Goal: Task Accomplishment & Management: Manage account settings

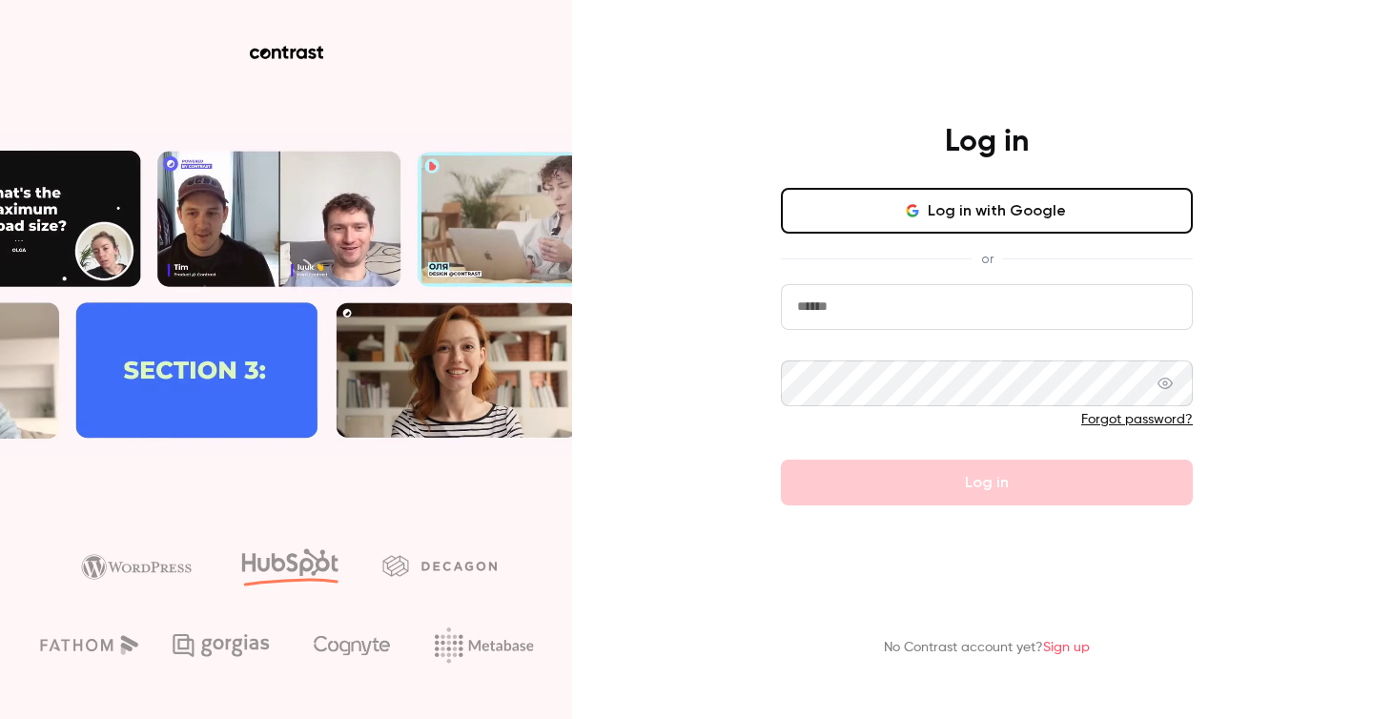
click at [951, 216] on button "Log in with Google" at bounding box center [987, 211] width 412 height 46
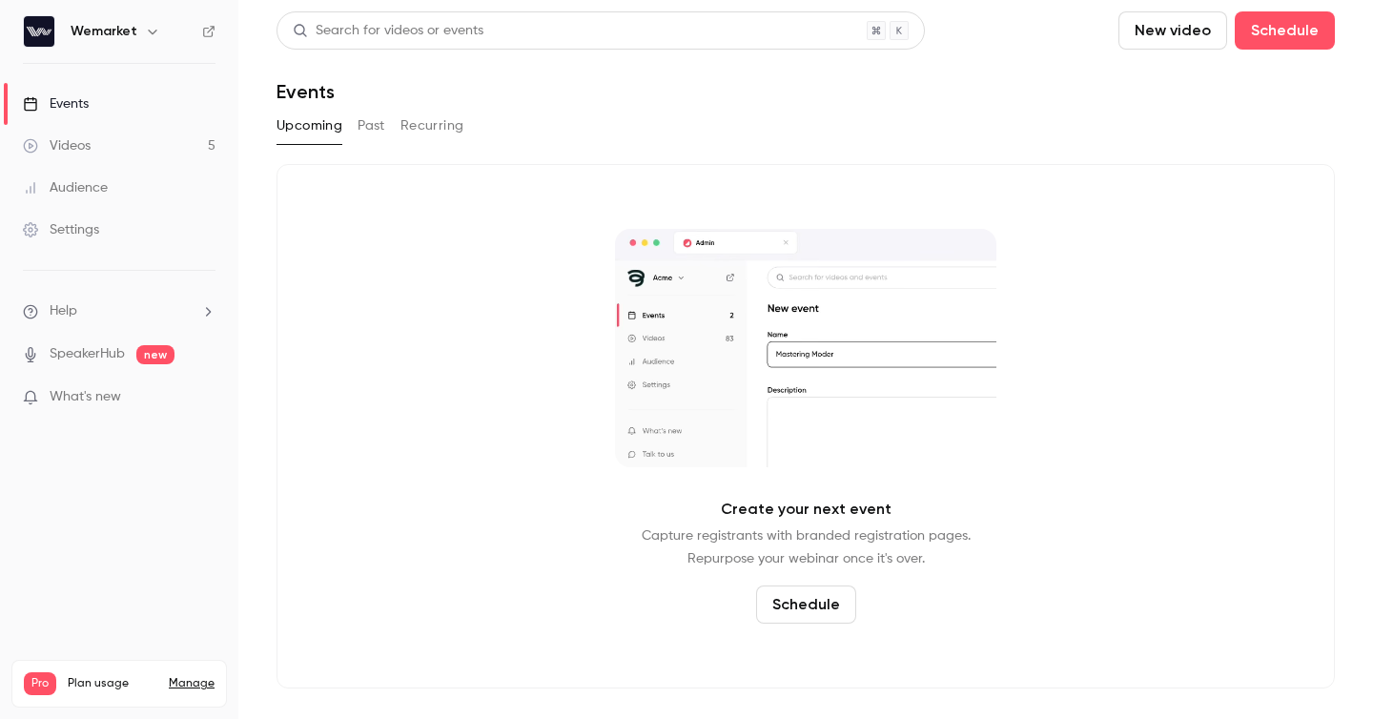
click at [135, 31] on div "Wemarket" at bounding box center [129, 31] width 116 height 23
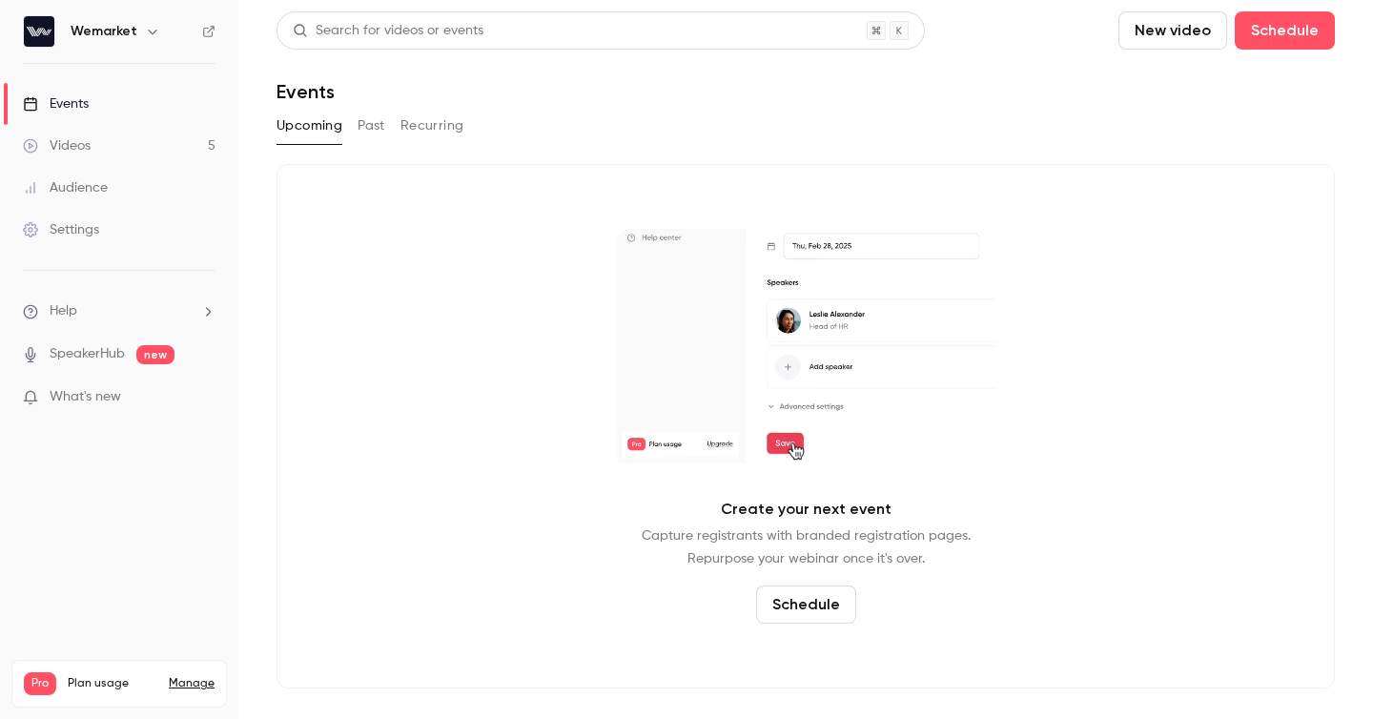
click at [145, 29] on icon "button" at bounding box center [152, 31] width 15 height 15
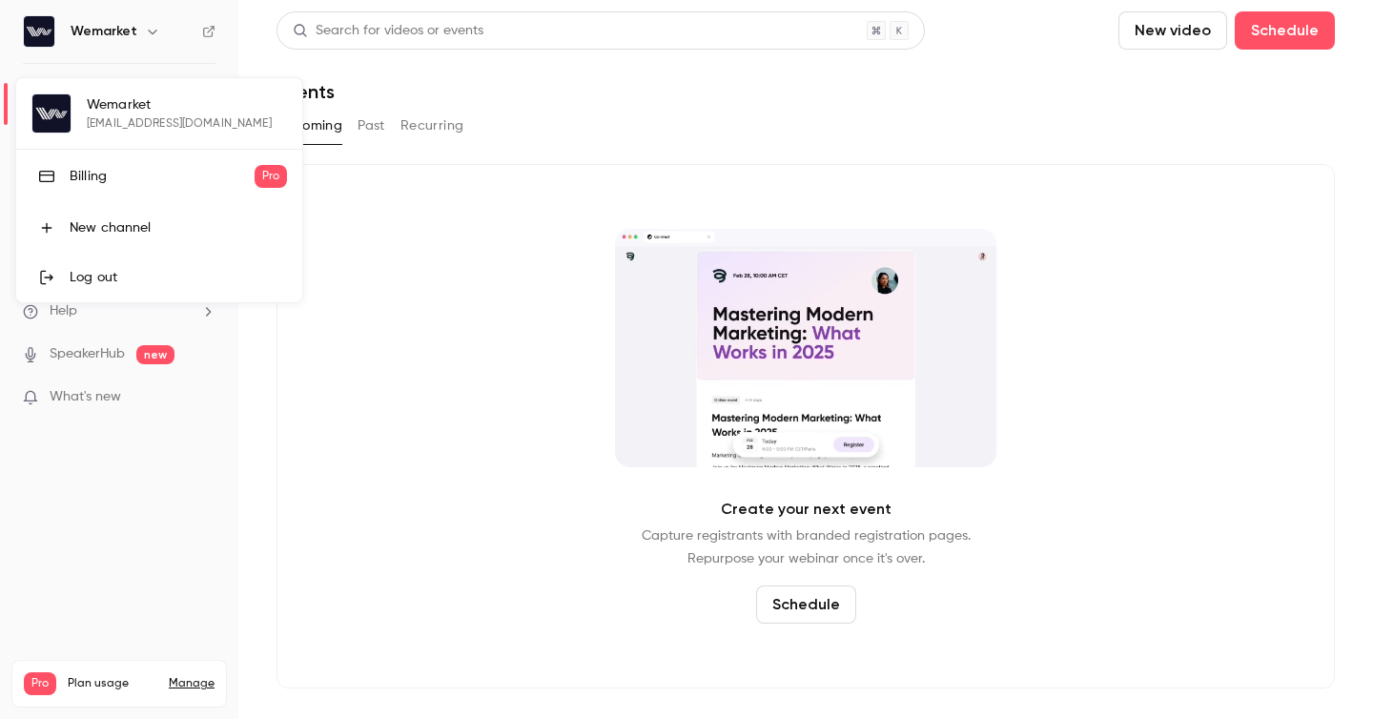
click at [357, 395] on div at bounding box center [686, 359] width 1373 height 719
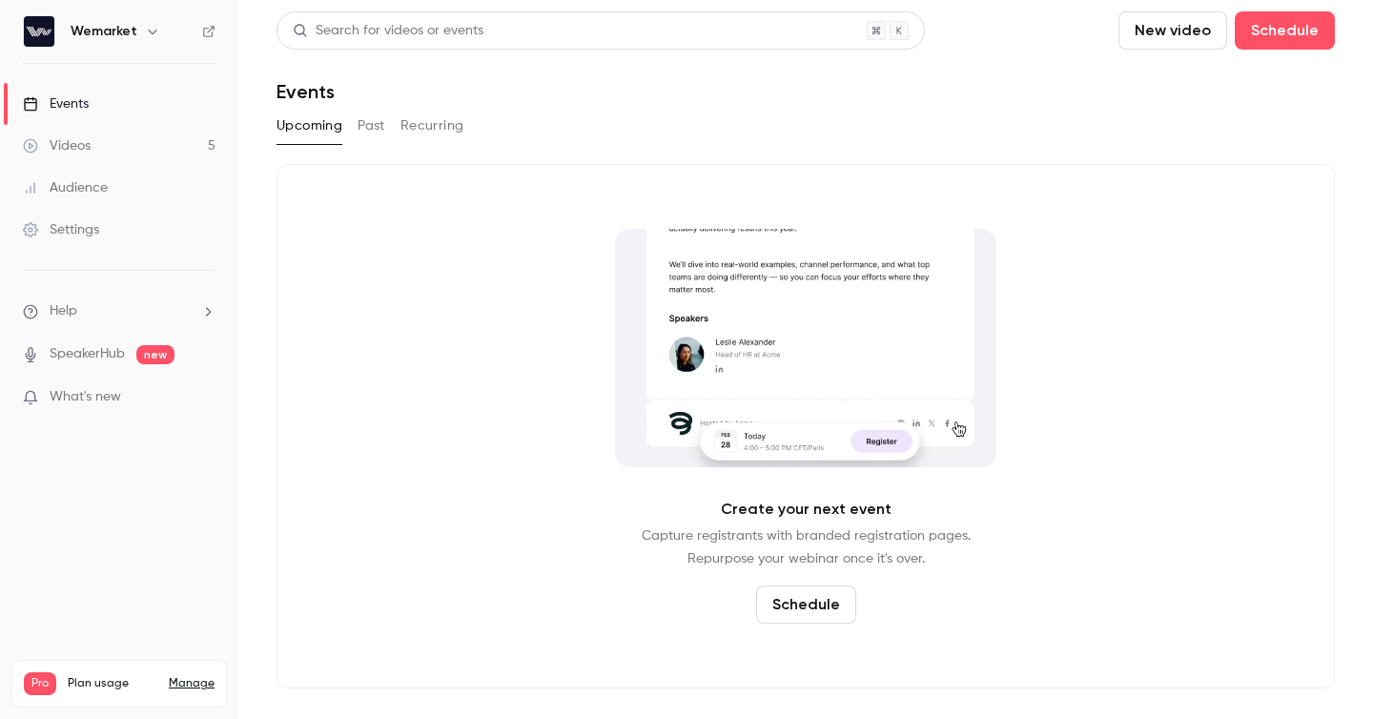
click at [201, 676] on link "Manage" at bounding box center [192, 683] width 46 height 15
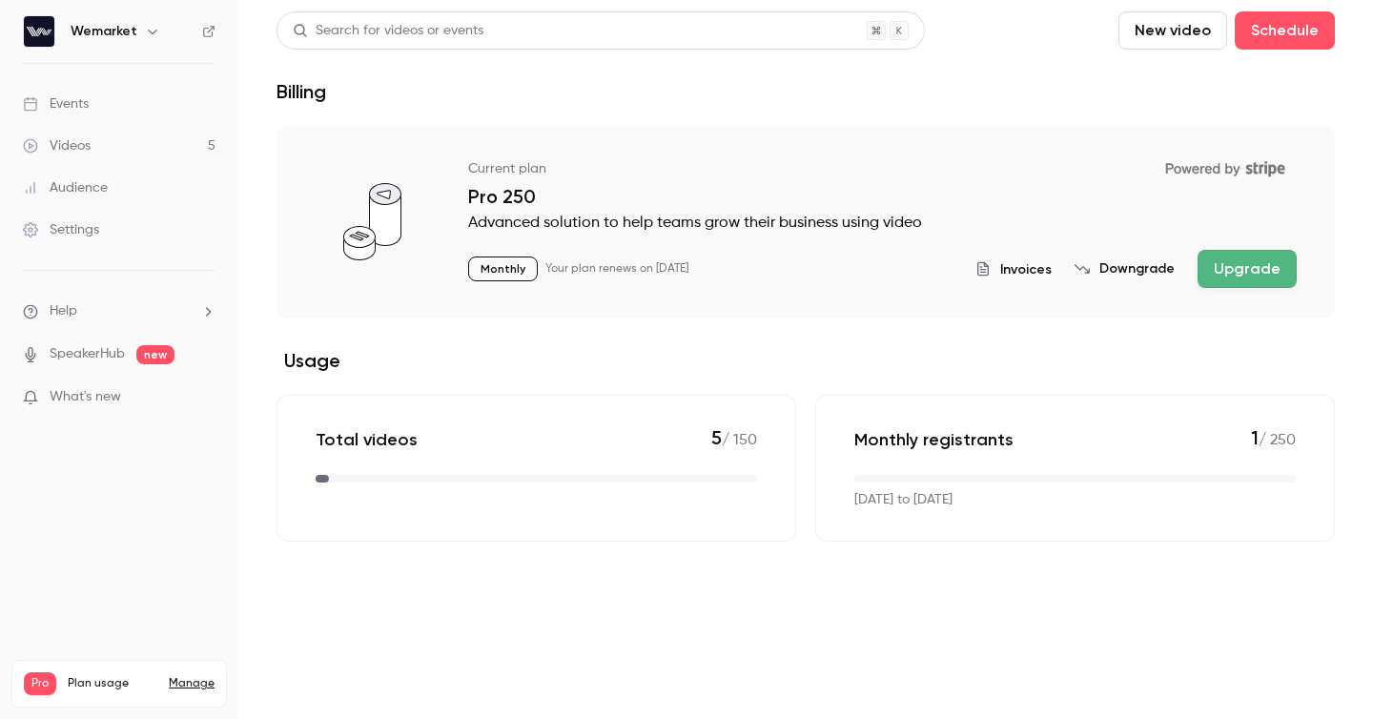
click at [111, 227] on link "Settings" at bounding box center [119, 230] width 238 height 42
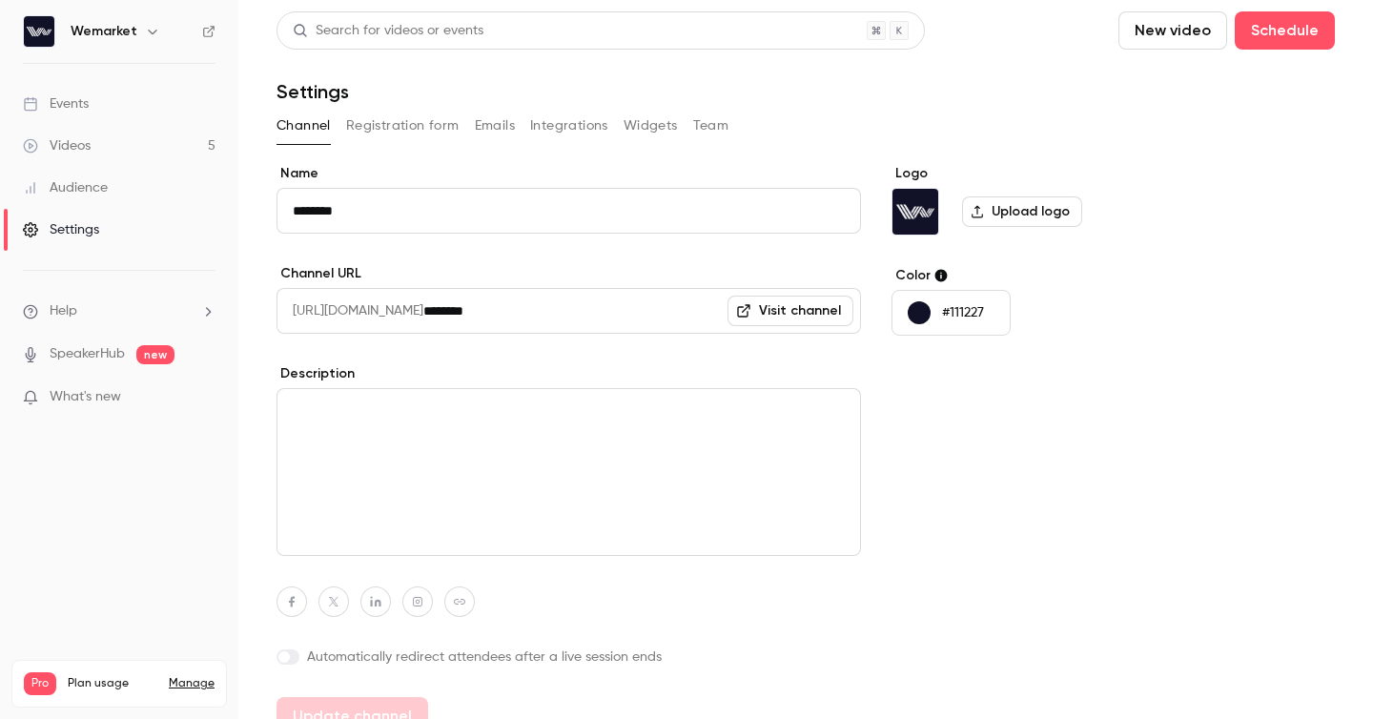
click at [573, 125] on button "Integrations" at bounding box center [569, 126] width 78 height 31
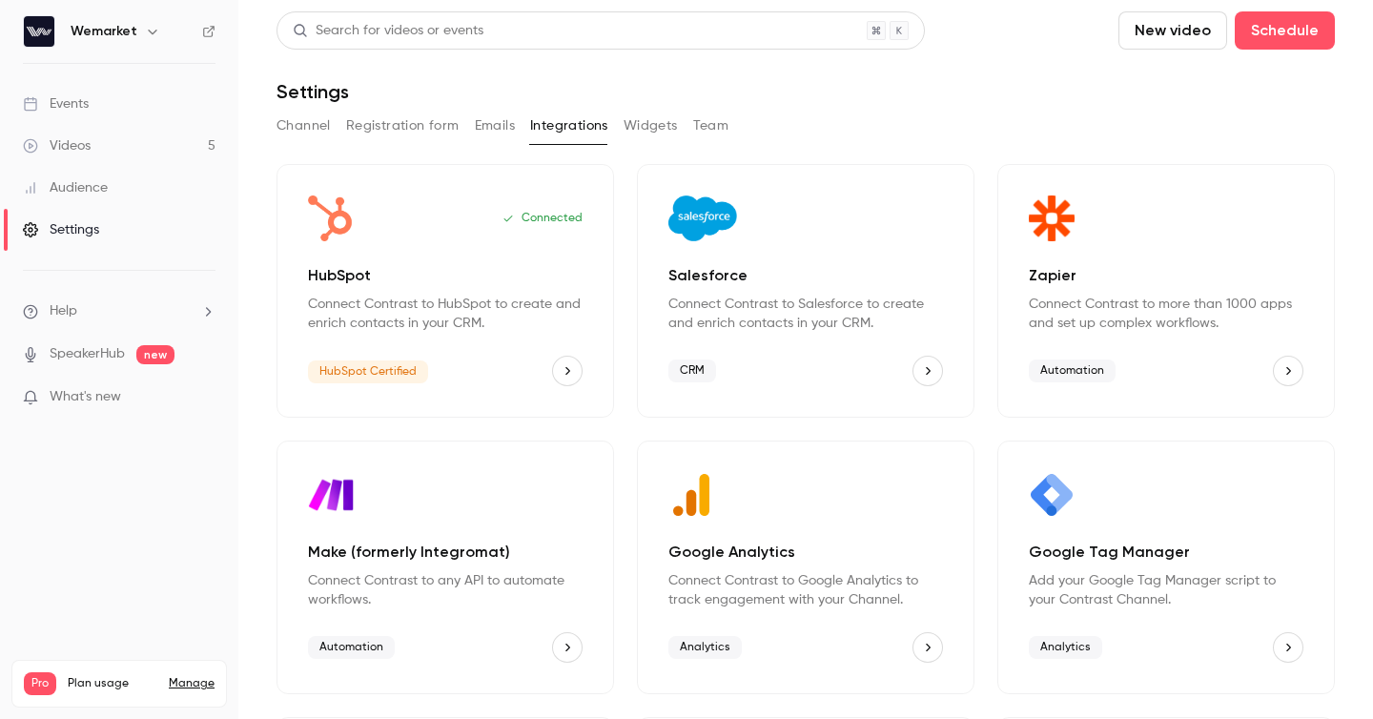
click at [644, 123] on button "Widgets" at bounding box center [651, 126] width 54 height 31
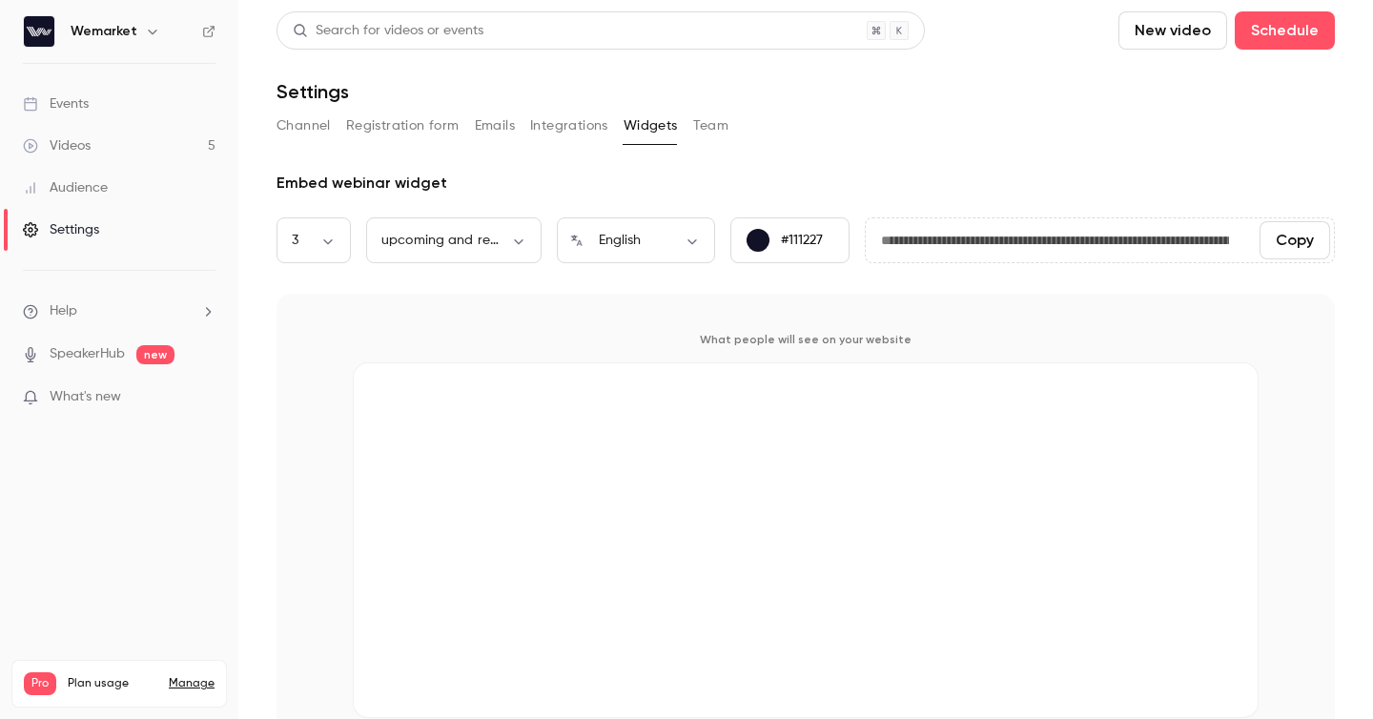
click at [704, 124] on button "Team" at bounding box center [711, 126] width 36 height 31
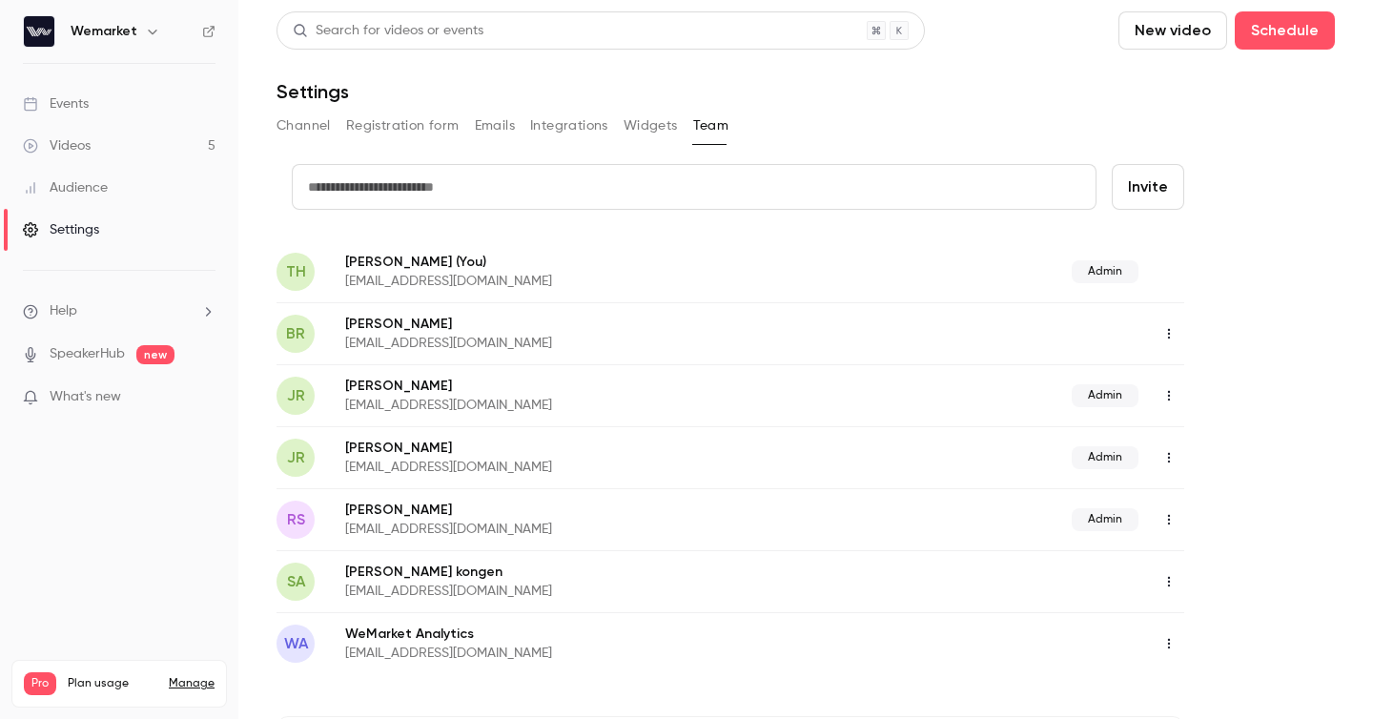
click at [314, 139] on button "Channel" at bounding box center [303, 126] width 54 height 31
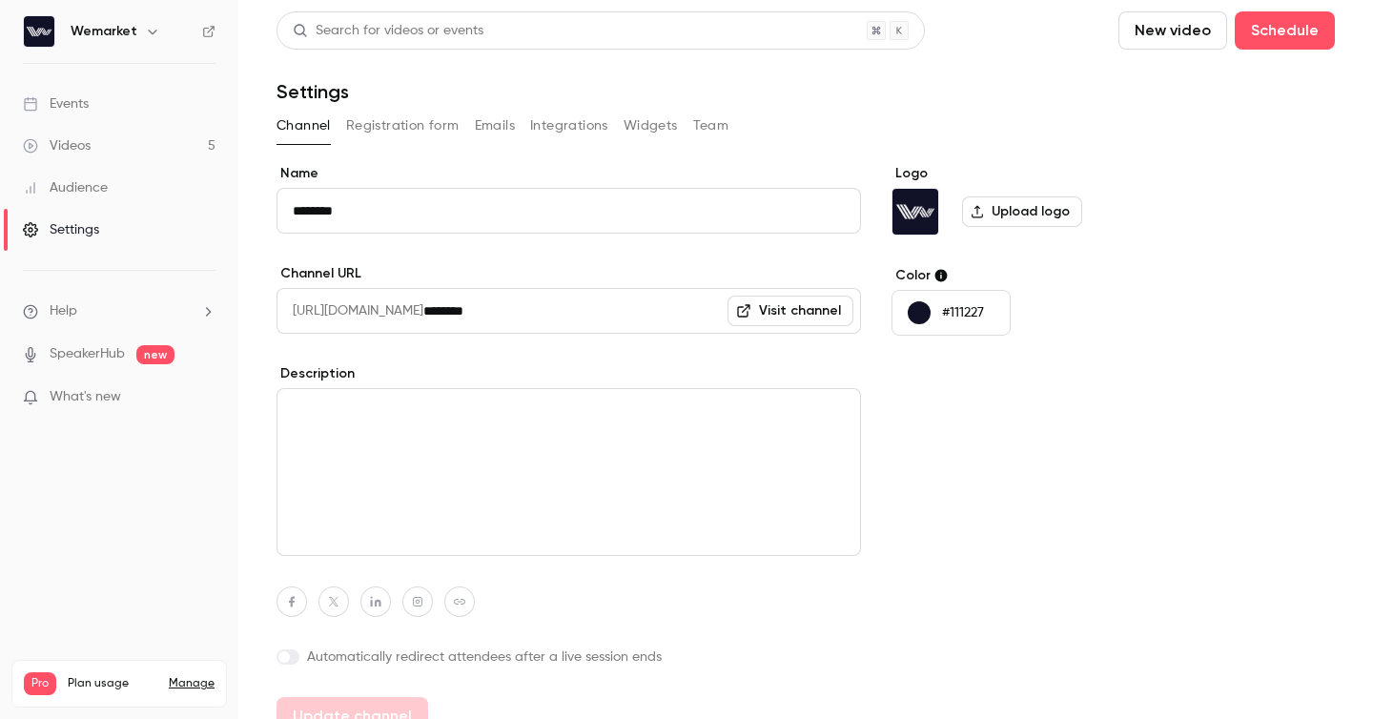
scroll to position [28, 0]
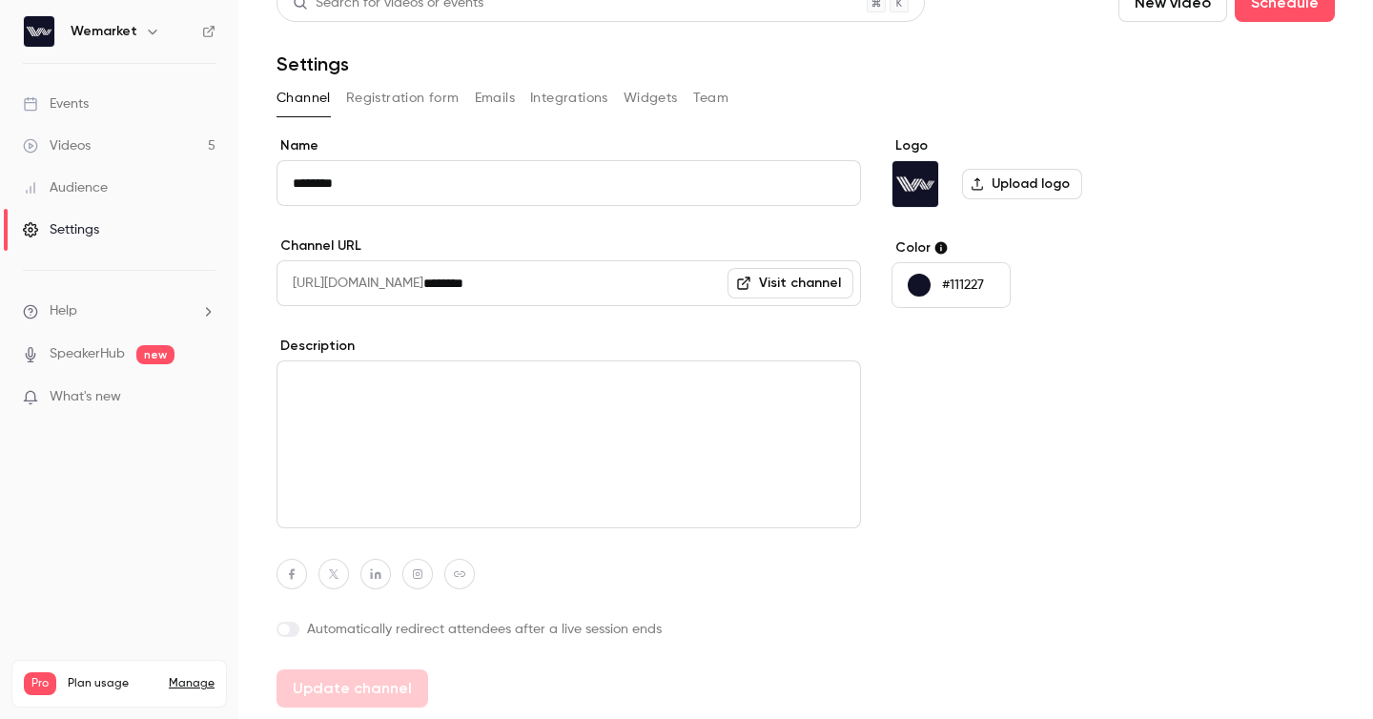
click at [80, 228] on div "Settings" at bounding box center [61, 229] width 76 height 19
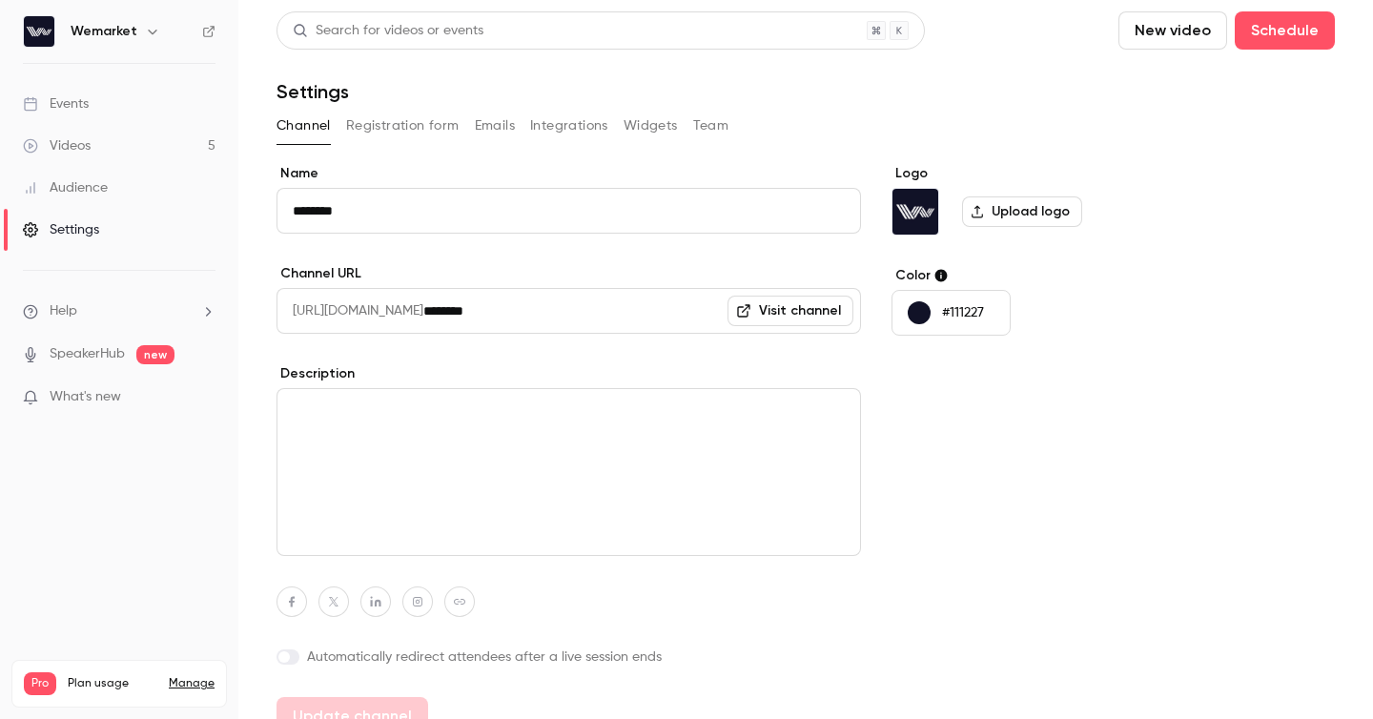
scroll to position [28, 0]
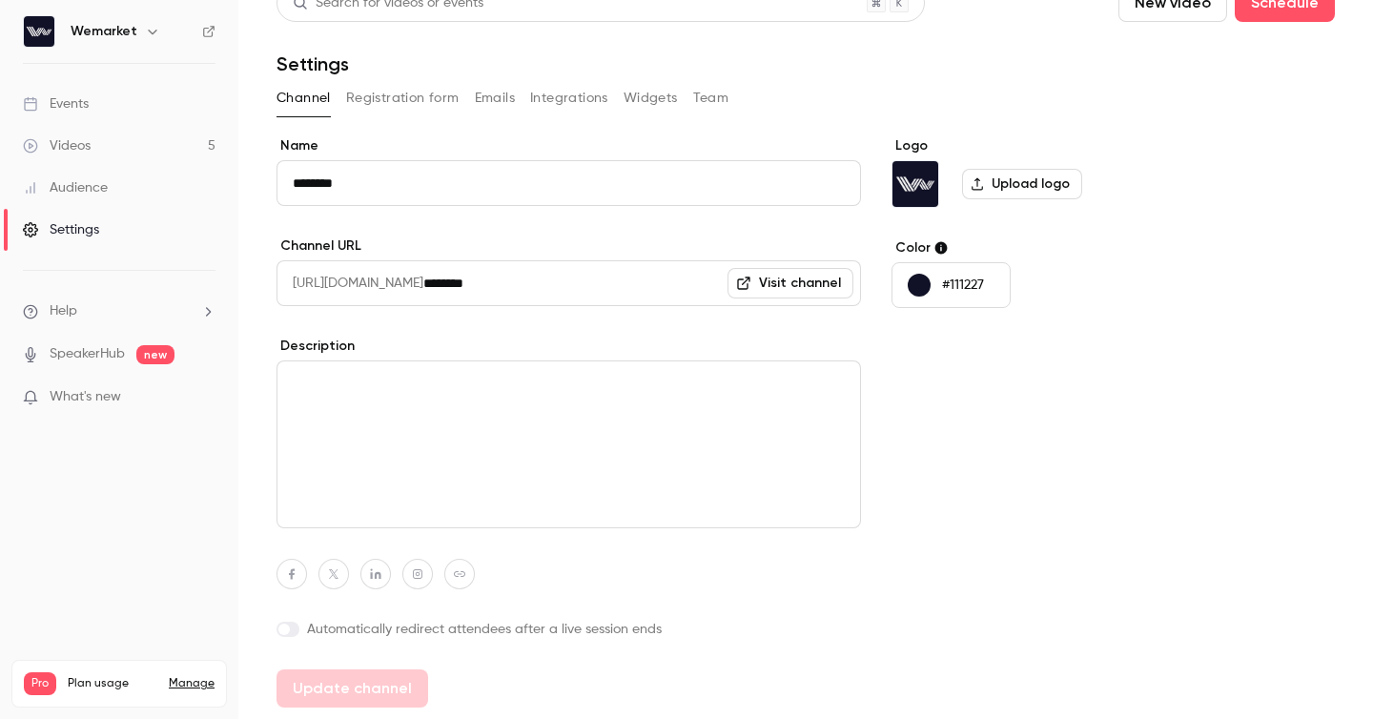
click at [73, 304] on span "Help" at bounding box center [64, 311] width 28 height 20
click at [73, 304] on div at bounding box center [686, 359] width 1373 height 719
click at [175, 676] on link "Manage" at bounding box center [192, 683] width 46 height 15
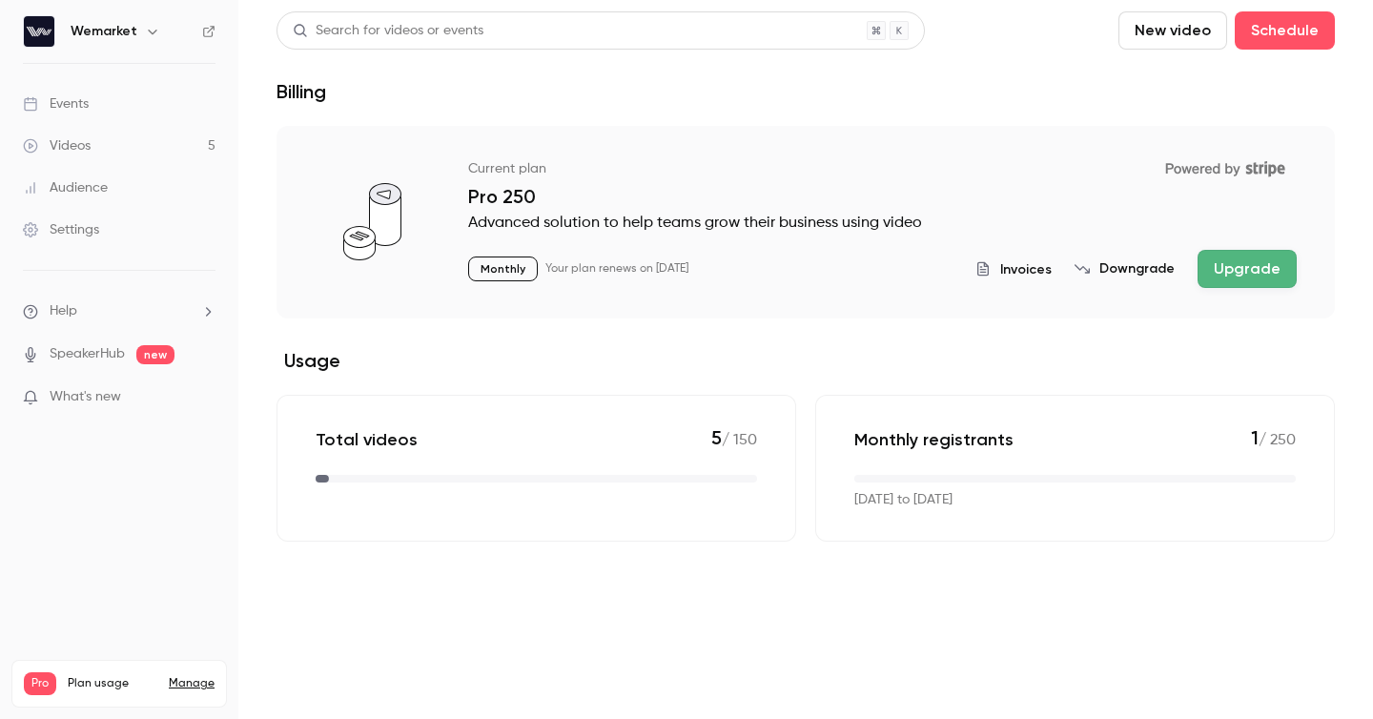
click at [1032, 265] on span "Invoices" at bounding box center [1025, 269] width 51 height 20
